Goal: Complete application form

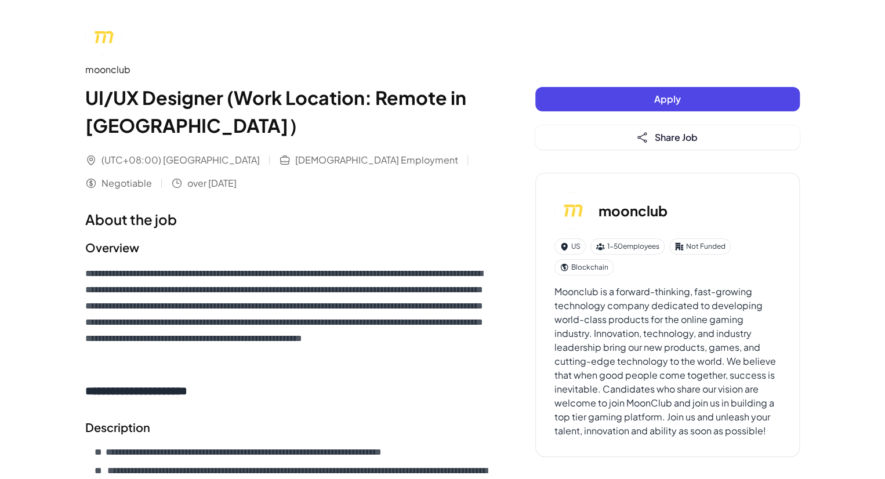
click at [631, 110] on button "Apply" at bounding box center [667, 99] width 265 height 24
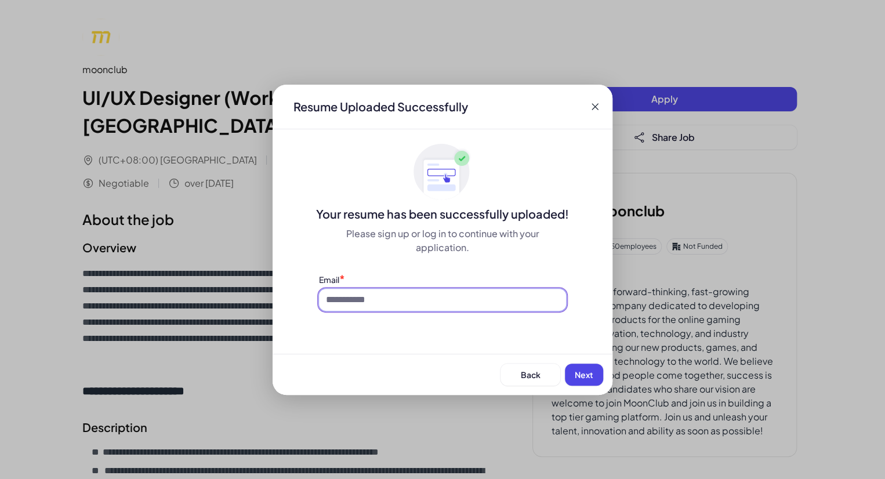
click at [362, 298] on input at bounding box center [442, 300] width 247 height 22
type input "**********"
click at [581, 373] on span "Next" at bounding box center [584, 375] width 19 height 10
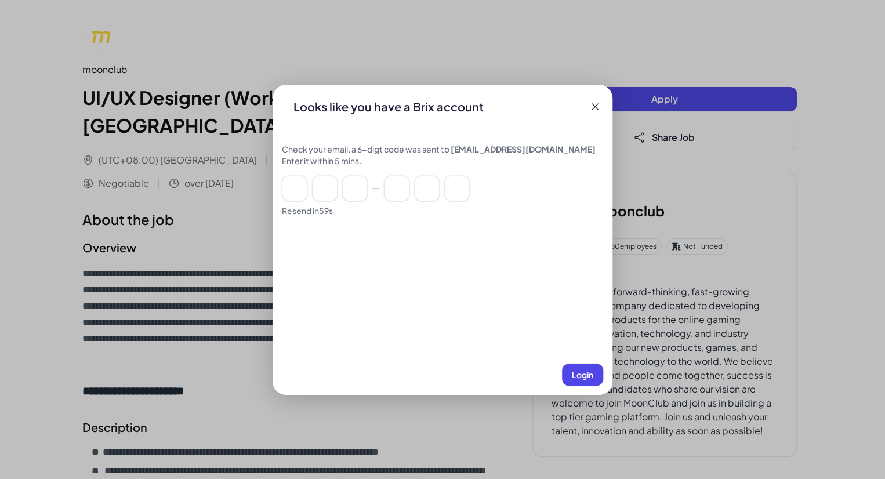
click at [592, 371] on span "Login" at bounding box center [582, 375] width 21 height 10
click at [326, 200] on input at bounding box center [325, 189] width 26 height 26
click at [332, 184] on input at bounding box center [325, 189] width 26 height 26
click at [310, 184] on div at bounding box center [442, 189] width 321 height 26
click at [338, 183] on div at bounding box center [442, 189] width 321 height 26
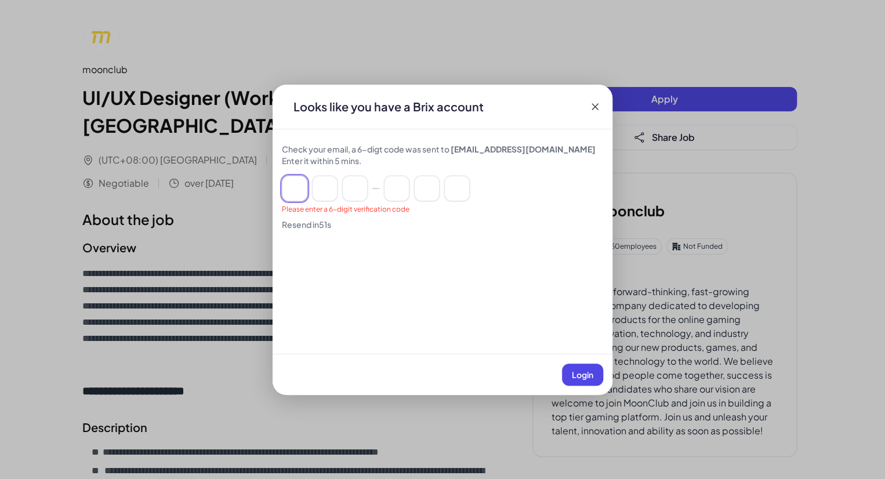
click at [305, 181] on input at bounding box center [295, 189] width 26 height 26
paste input "******"
type input "*"
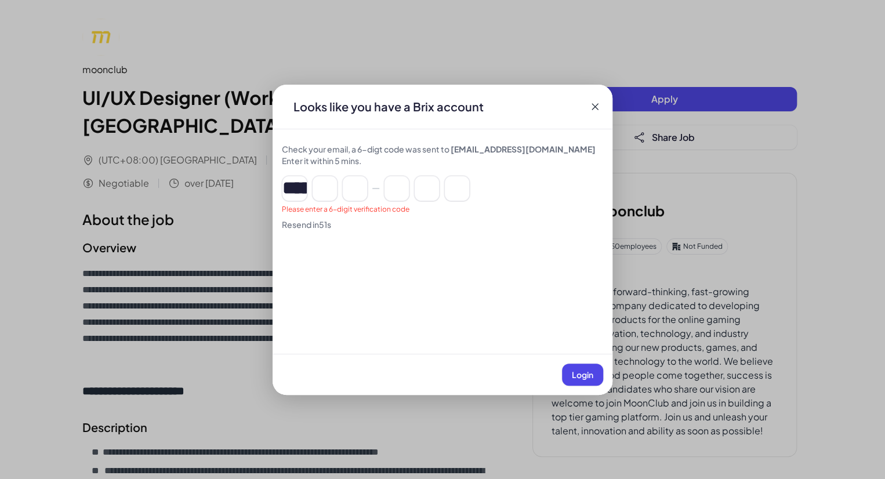
type input "*"
click at [587, 372] on span "Login" at bounding box center [582, 375] width 21 height 10
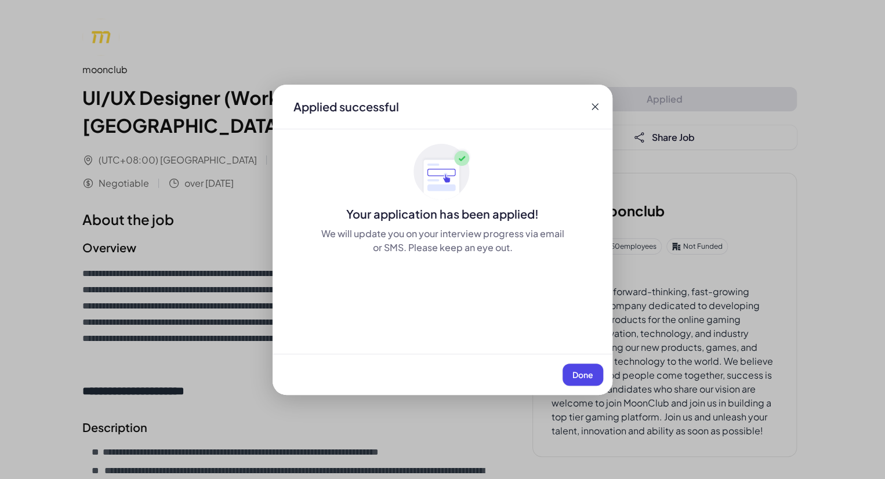
click at [573, 372] on span "Done" at bounding box center [583, 375] width 21 height 10
